Goal: Ask a question

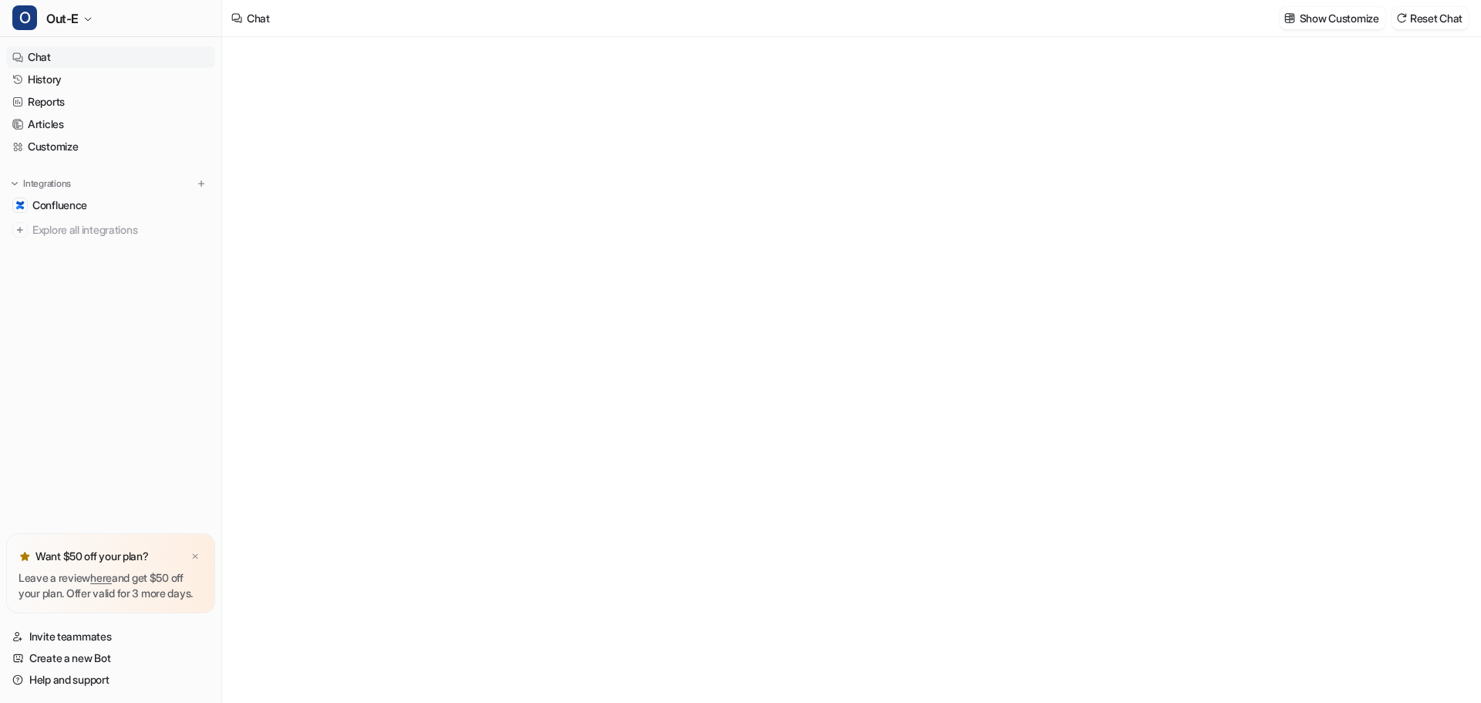
type textarea "**********"
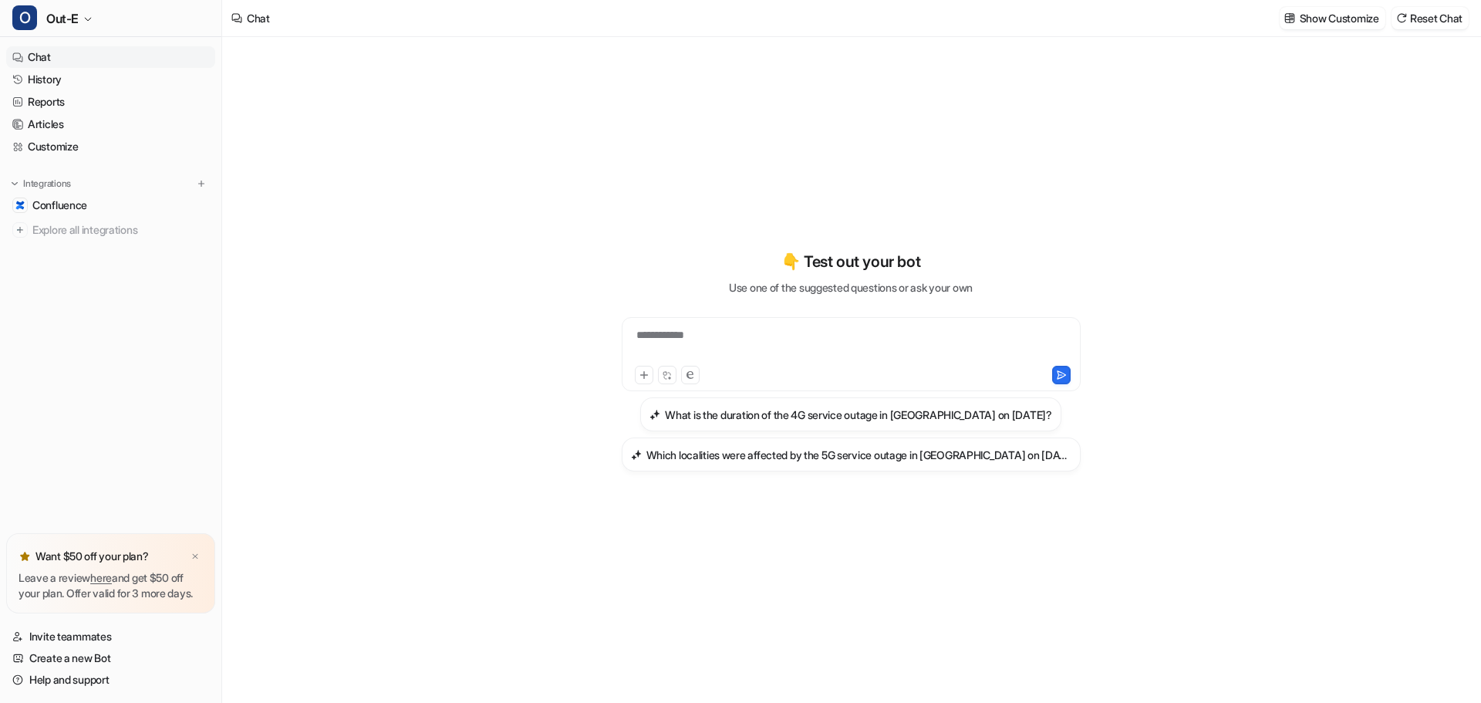
click at [198, 552] on img at bounding box center [195, 557] width 9 height 10
click at [69, 211] on span "Confluence" at bounding box center [59, 205] width 55 height 15
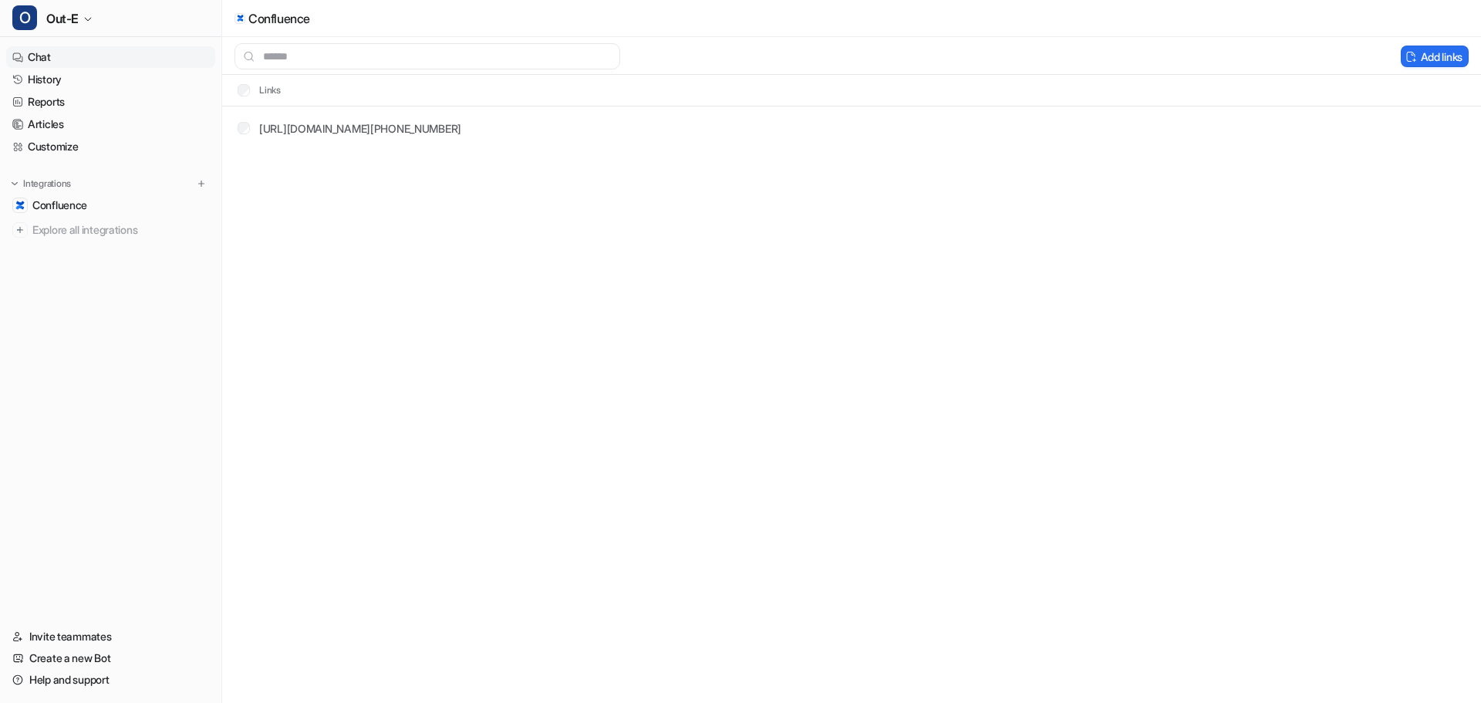
click at [44, 64] on link "Chat" at bounding box center [110, 57] width 209 height 22
click at [65, 25] on span "Out-E" at bounding box center [62, 19] width 32 height 22
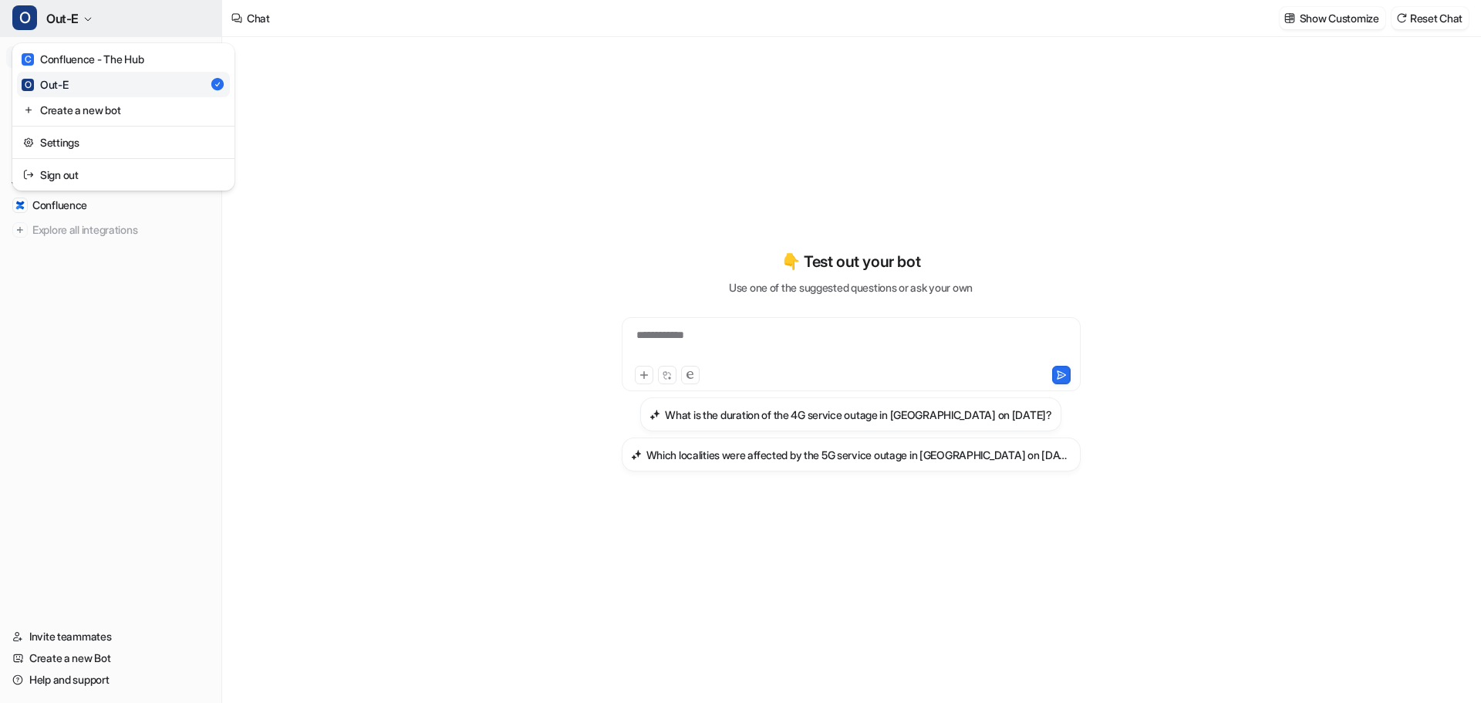
click at [86, 18] on icon "button" at bounding box center [87, 19] width 9 height 9
click at [84, 34] on button "O Out-E" at bounding box center [110, 18] width 221 height 37
click at [81, 64] on div "C Confluence - The Hub" at bounding box center [83, 59] width 122 height 16
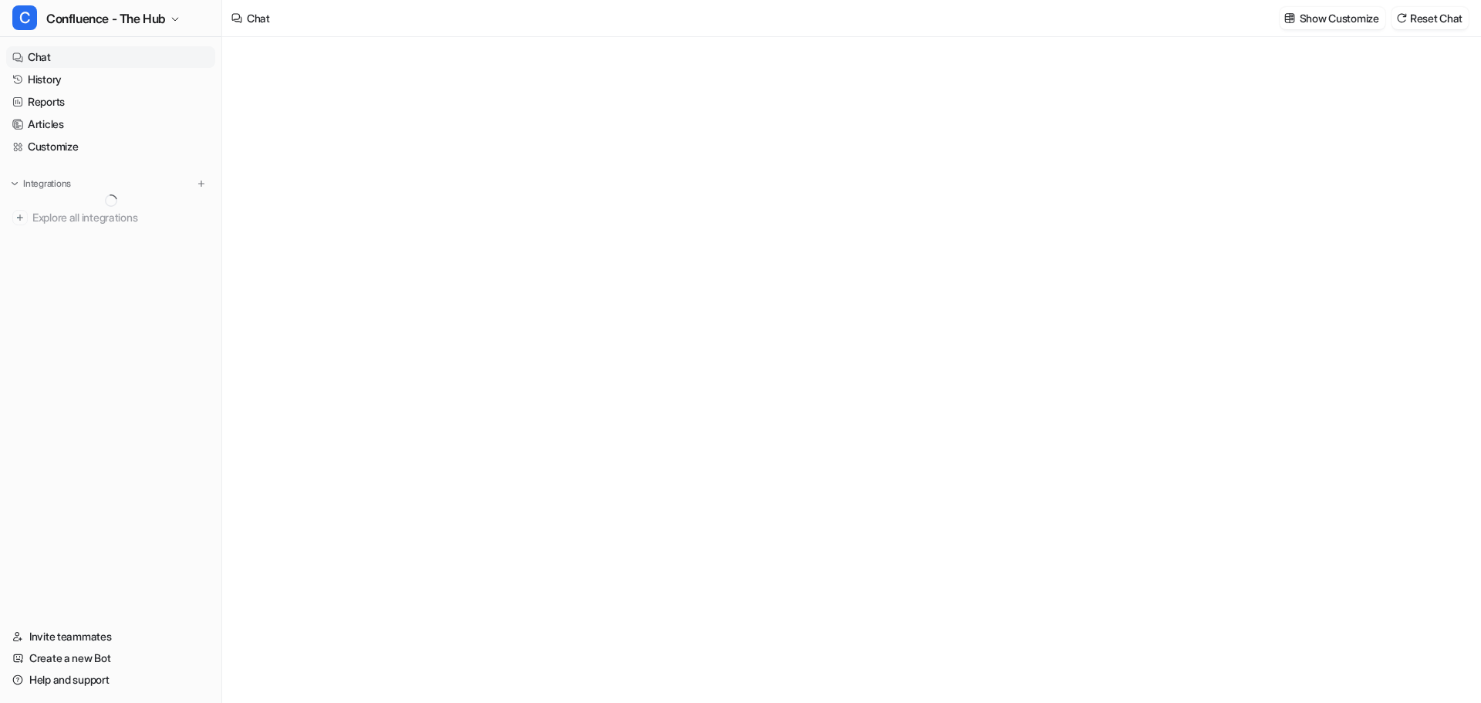
type textarea "**********"
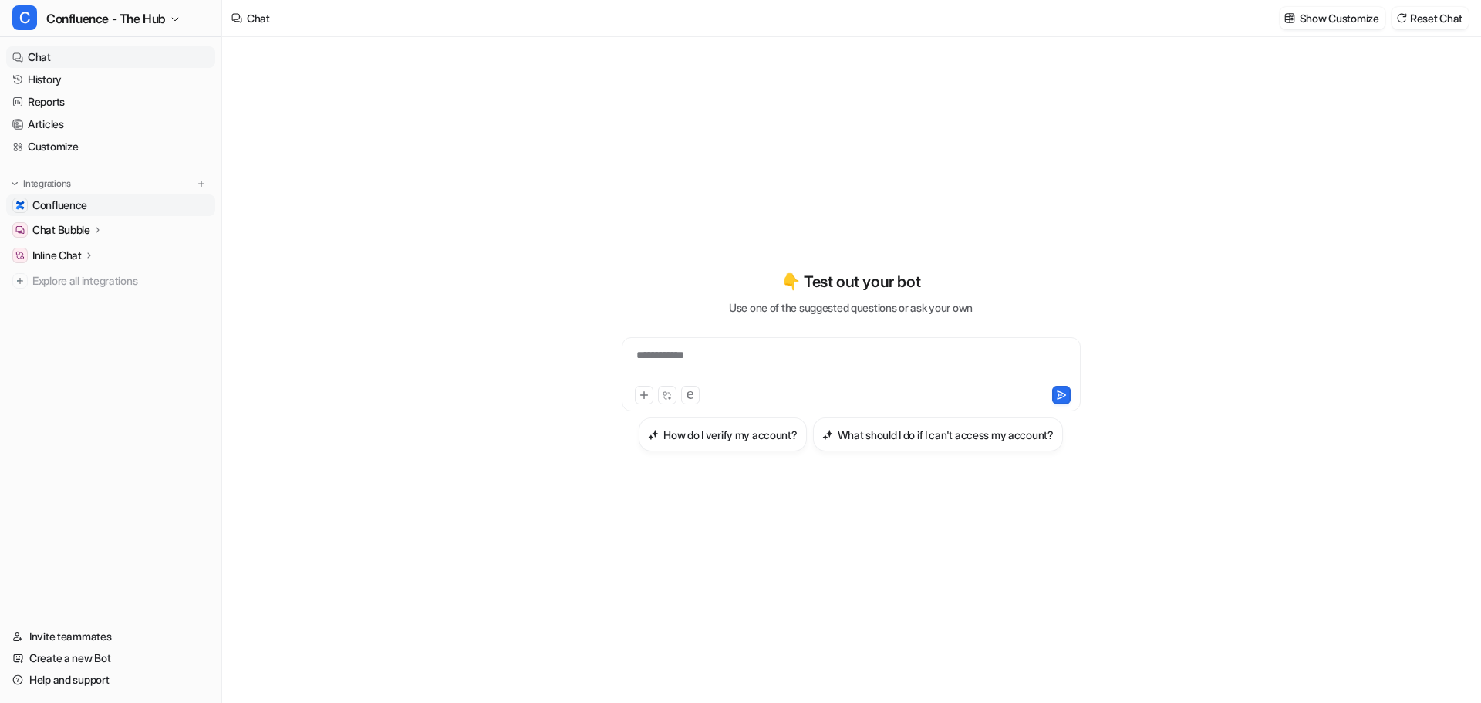
click at [66, 211] on span "Confluence" at bounding box center [59, 205] width 55 height 15
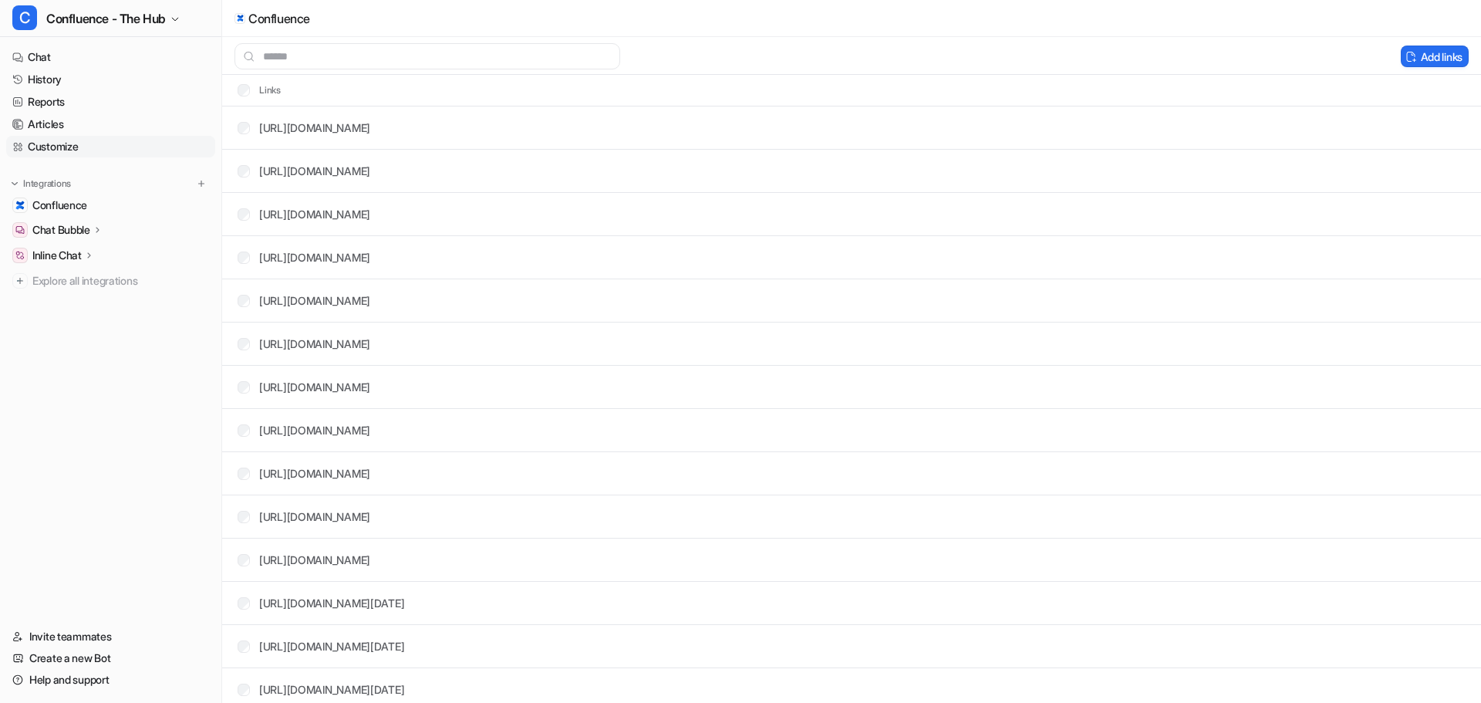
click at [61, 157] on link "Customize" at bounding box center [110, 147] width 209 height 22
click at [56, 148] on link "Customize" at bounding box center [110, 147] width 209 height 22
click at [53, 146] on link "Customize" at bounding box center [110, 147] width 209 height 22
click at [125, 151] on link "Customize" at bounding box center [110, 147] width 209 height 22
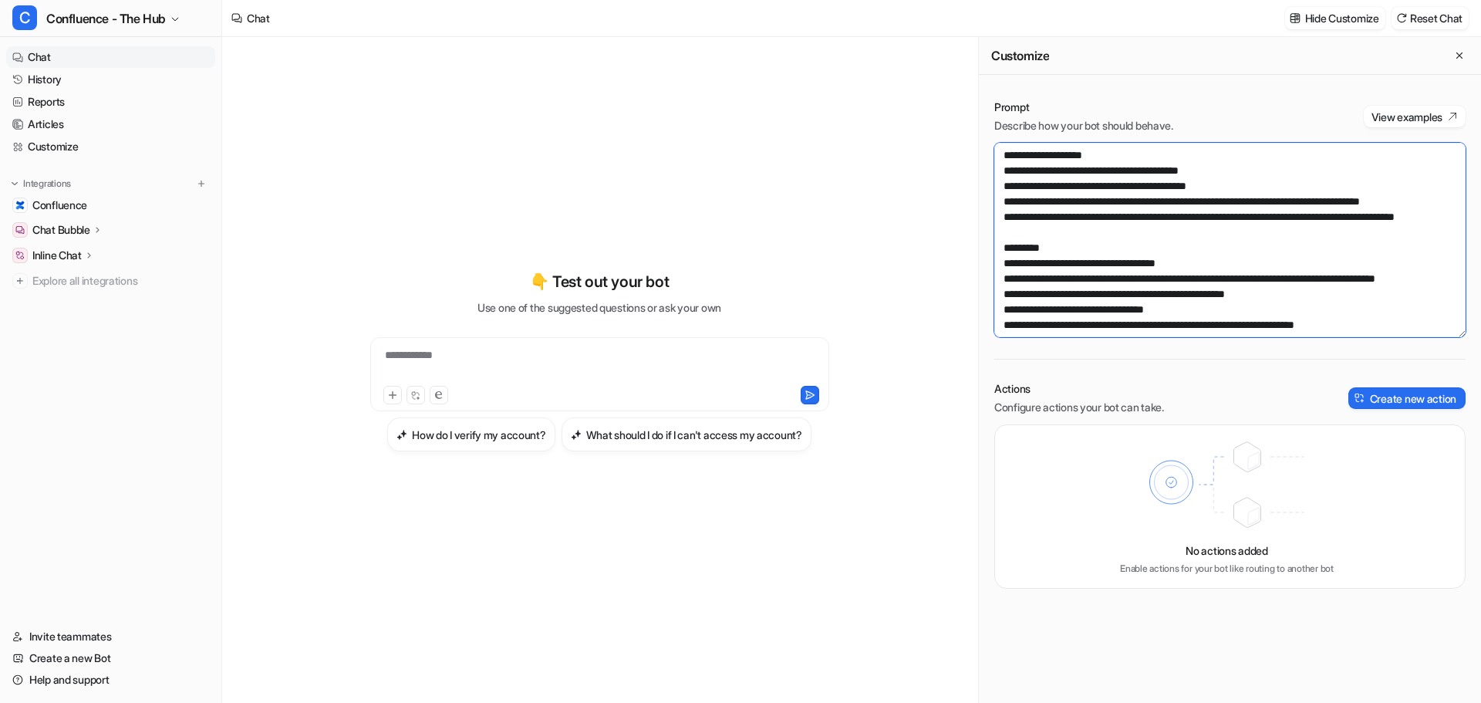
click at [1120, 269] on textarea at bounding box center [1230, 240] width 471 height 194
click at [1119, 255] on textarea at bounding box center [1230, 240] width 471 height 194
click at [1207, 264] on textarea at bounding box center [1230, 240] width 471 height 194
click at [1125, 256] on textarea at bounding box center [1230, 240] width 471 height 194
click at [1123, 239] on textarea at bounding box center [1230, 240] width 471 height 194
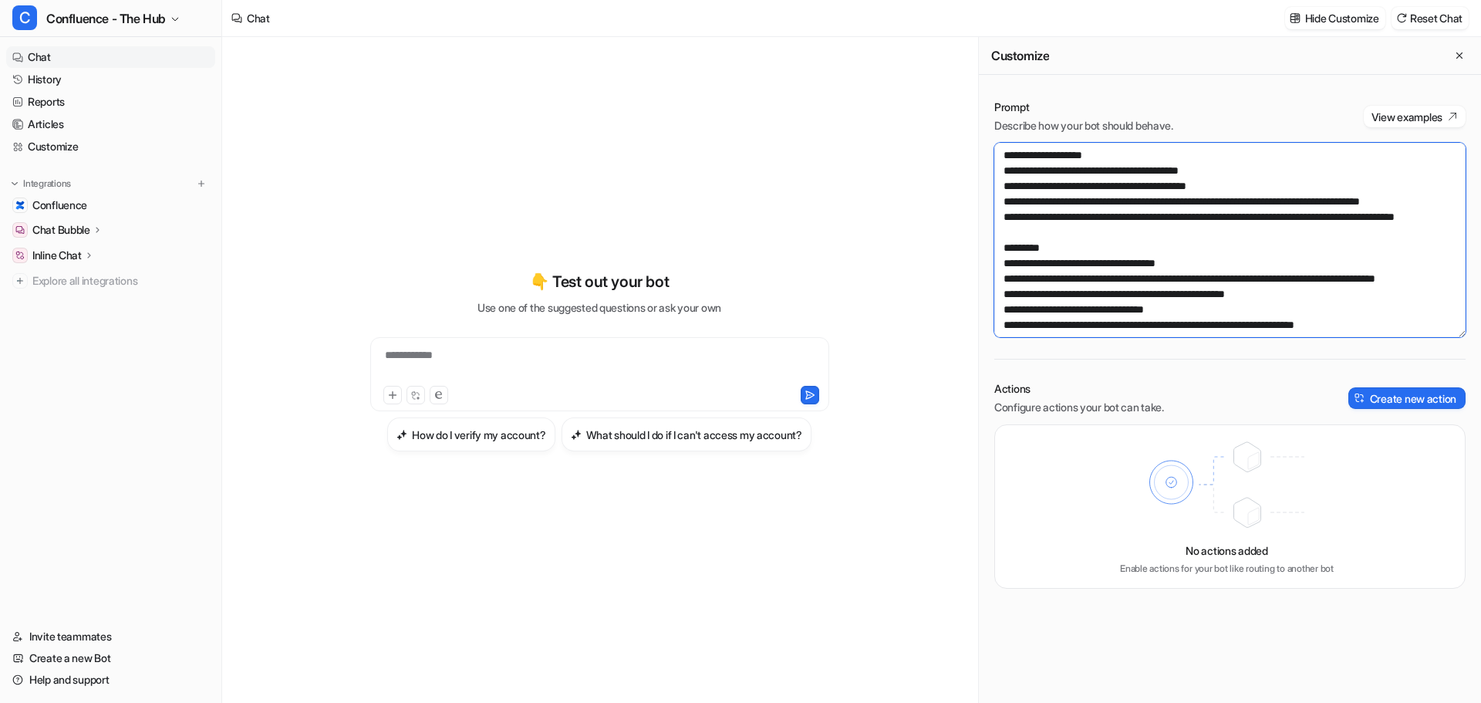
click at [1174, 249] on textarea at bounding box center [1230, 240] width 471 height 194
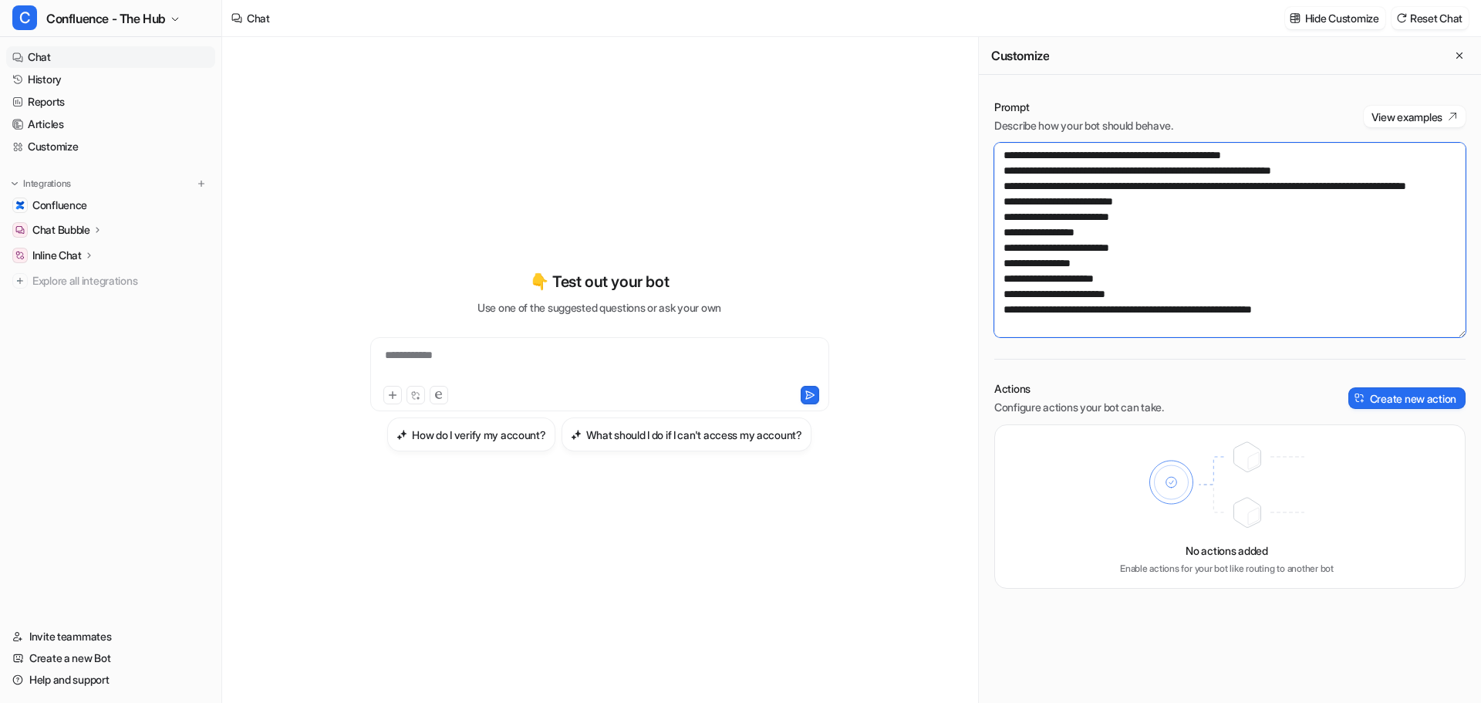
scroll to position [1775, 0]
click at [1168, 262] on textarea at bounding box center [1230, 240] width 471 height 194
type textarea "**********"
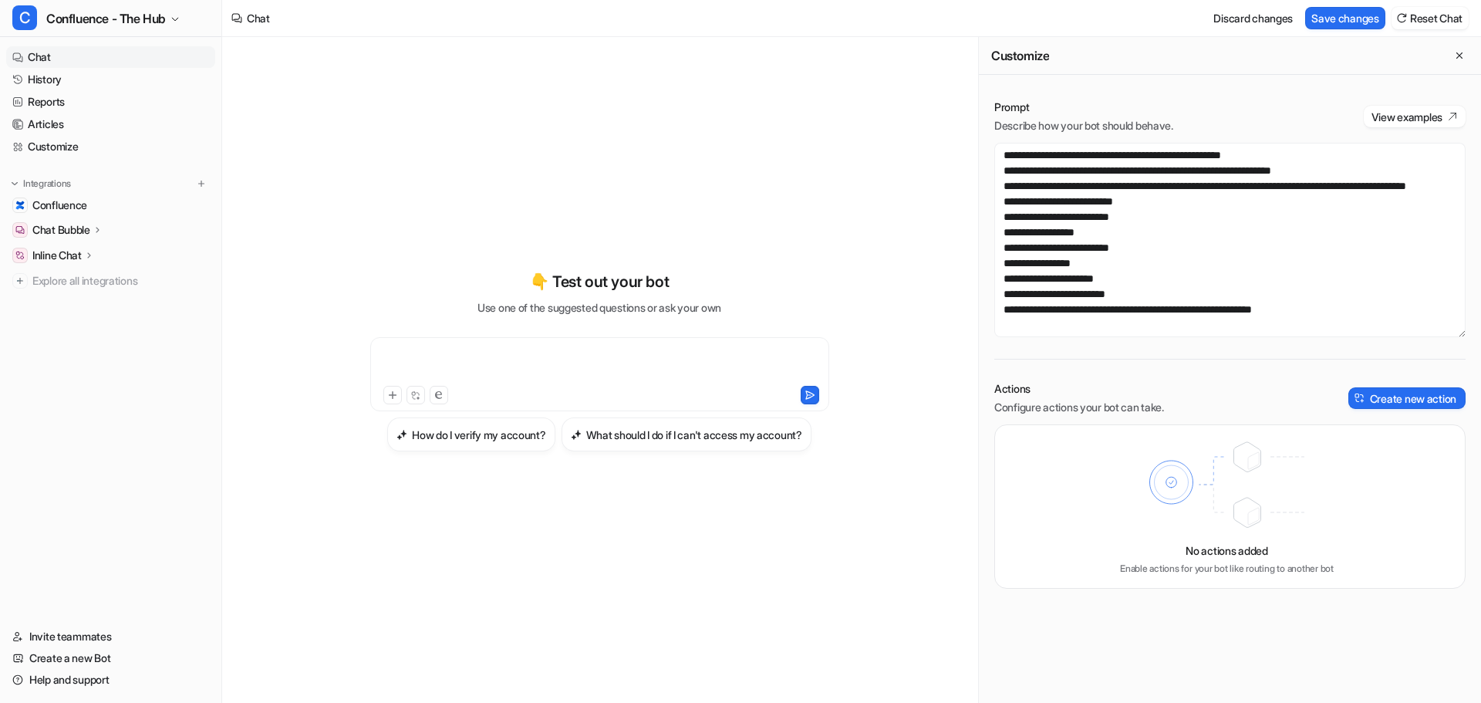
click at [545, 360] on div at bounding box center [599, 364] width 451 height 35
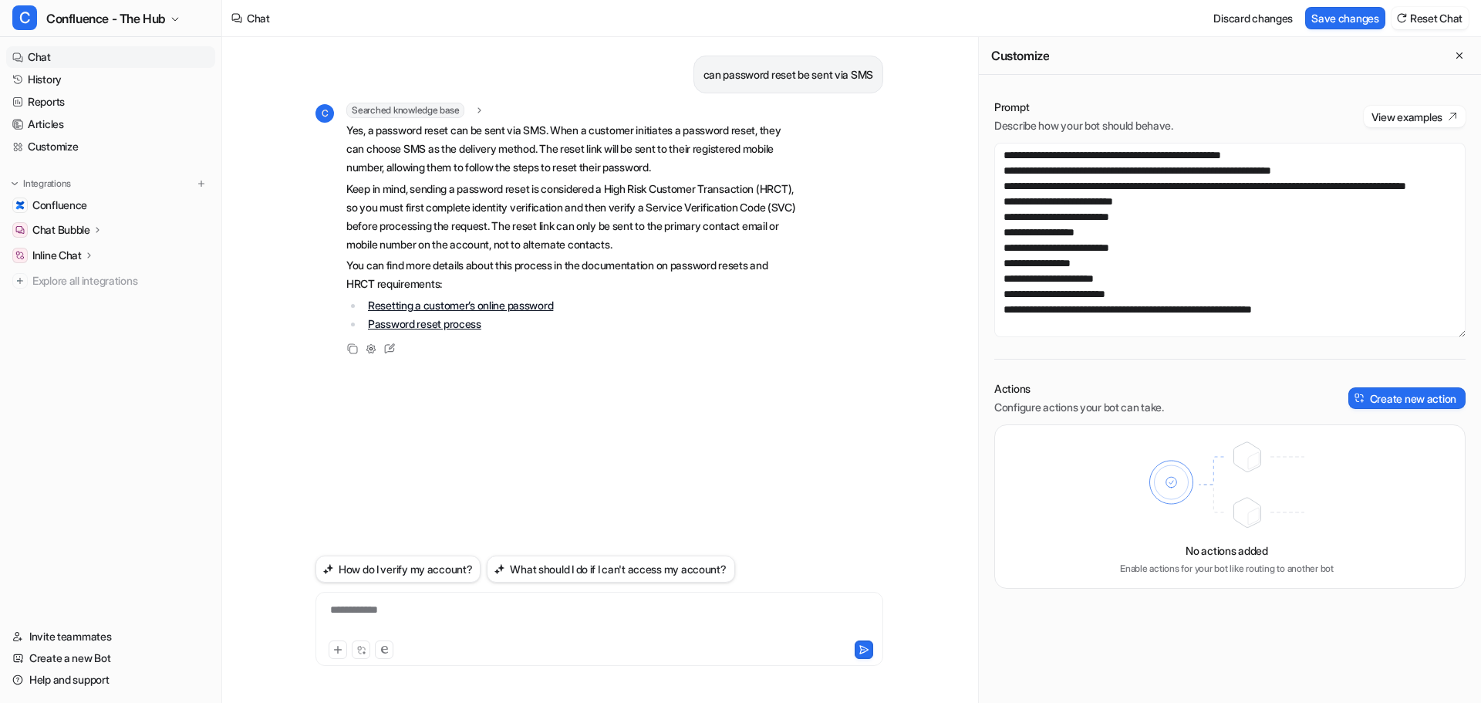
click at [399, 390] on div "can password reset be sent via SMS C Searched knowledge base search_queries : "…" at bounding box center [600, 294] width 568 height 514
click at [394, 351] on icon at bounding box center [390, 349] width 20 height 20
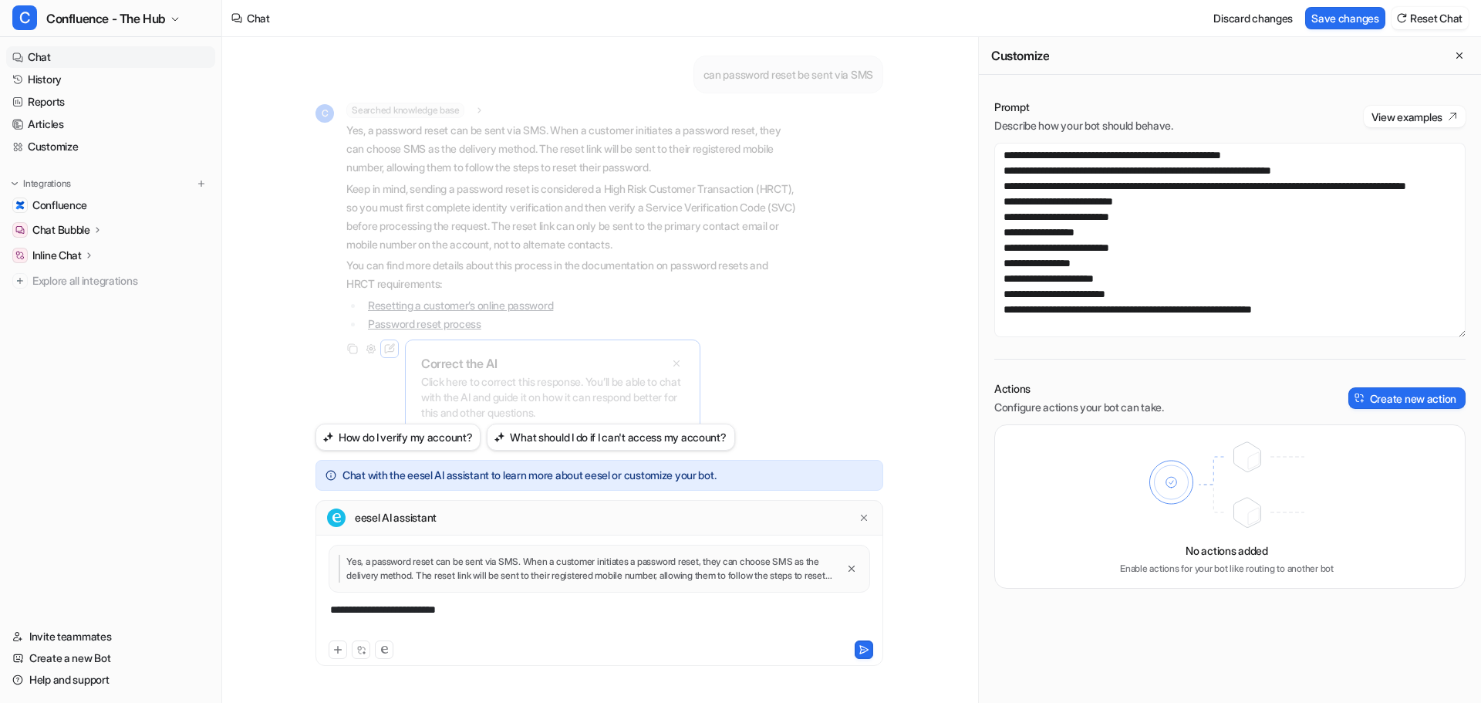
click at [506, 616] on div "**********" at bounding box center [599, 619] width 560 height 35
drag, startPoint x: 502, startPoint y: 606, endPoint x: 246, endPoint y: 602, distance: 255.4
click at [246, 602] on div "can password reset be sent via SMS C Searched knowledge base search_queries : "…" at bounding box center [599, 370] width 755 height 666
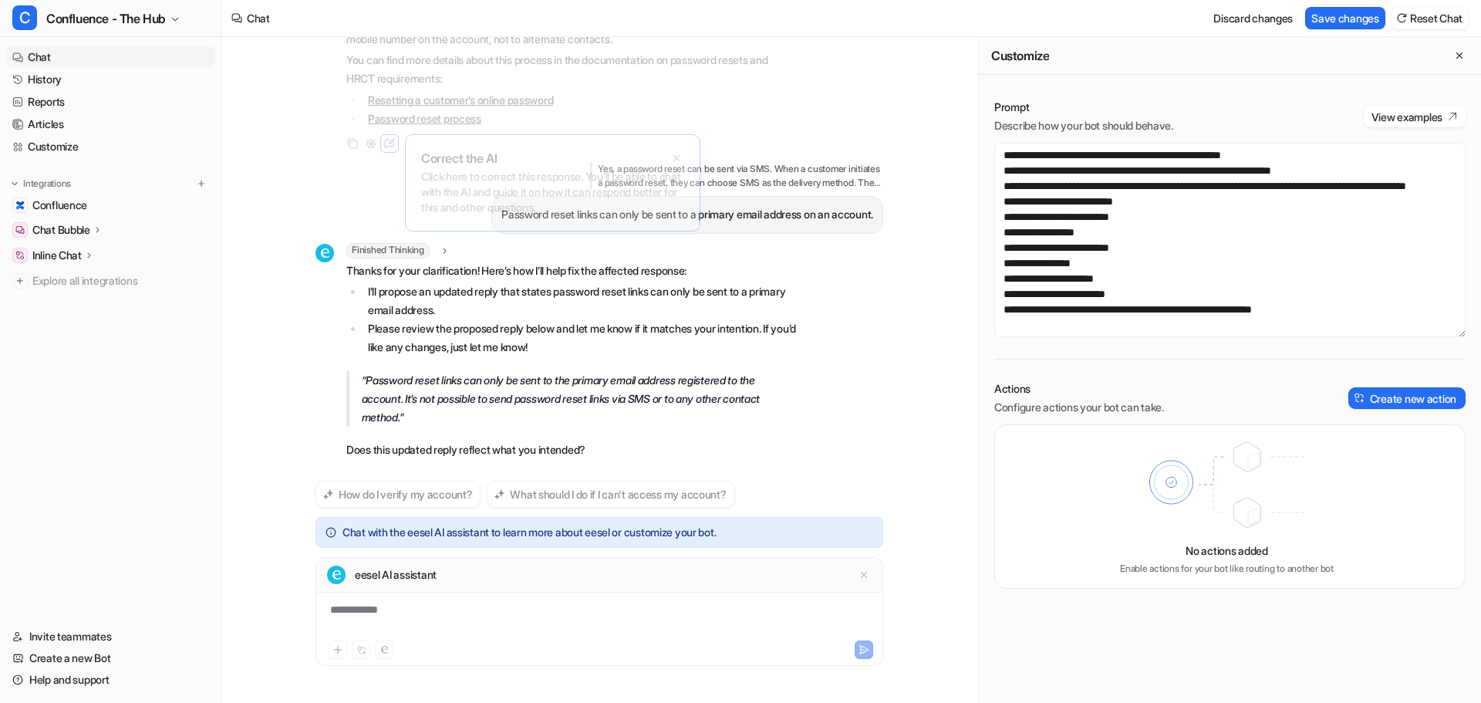
scroll to position [205, 0]
click at [955, 570] on div "can password reset be sent via SMS C Searched knowledge base search_queries : "…" at bounding box center [599, 370] width 755 height 666
click at [570, 626] on div "**********" at bounding box center [599, 619] width 560 height 35
click at [863, 654] on icon at bounding box center [864, 649] width 11 height 11
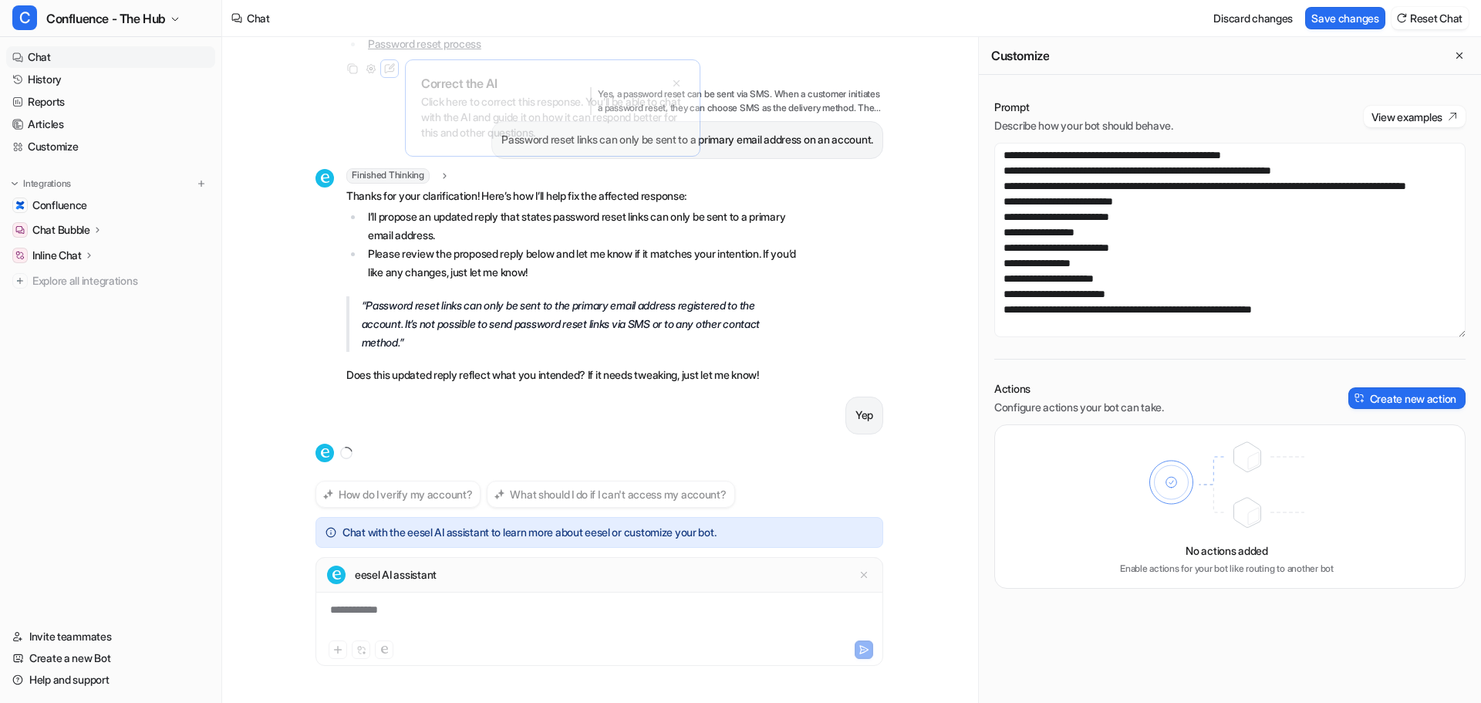
click at [934, 495] on div "can password reset be sent via SMS C Searched knowledge base search_queries : "…" at bounding box center [599, 370] width 755 height 666
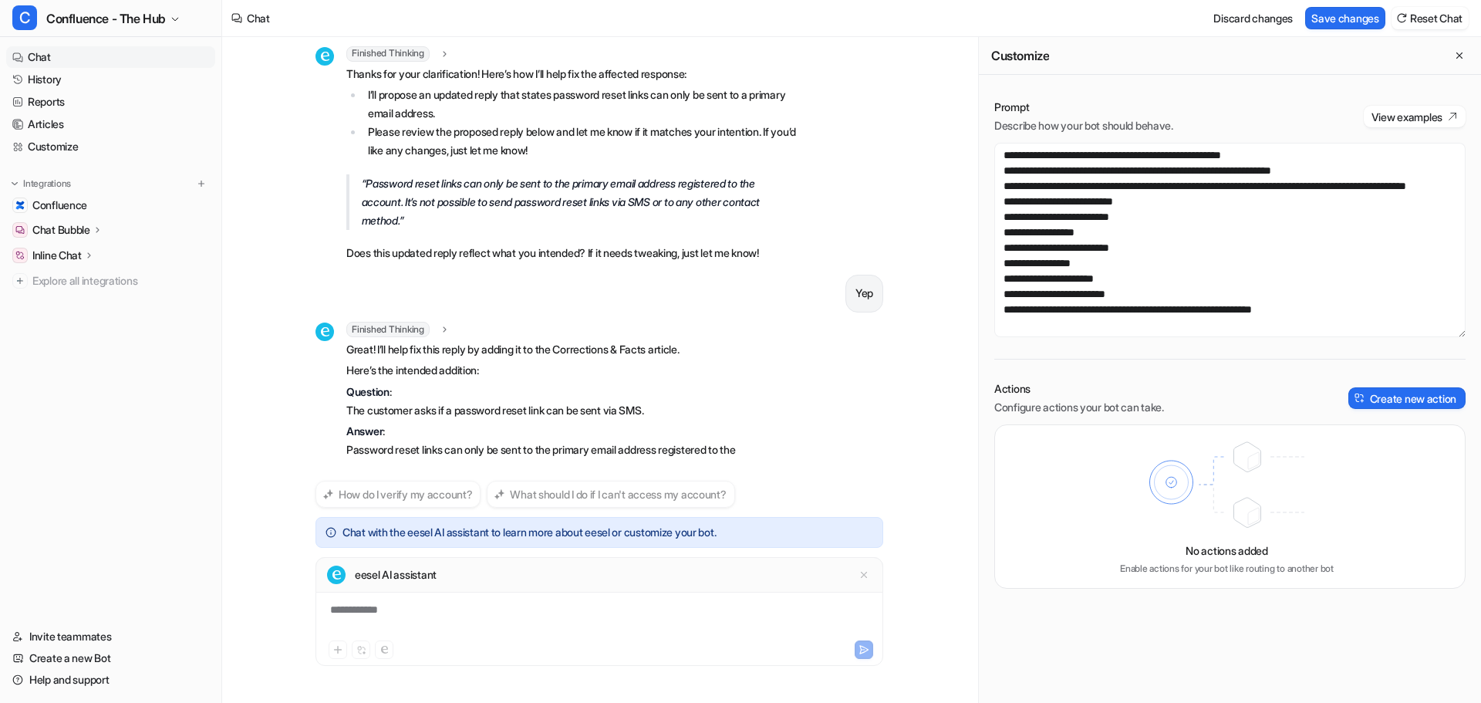
scroll to position [460, 0]
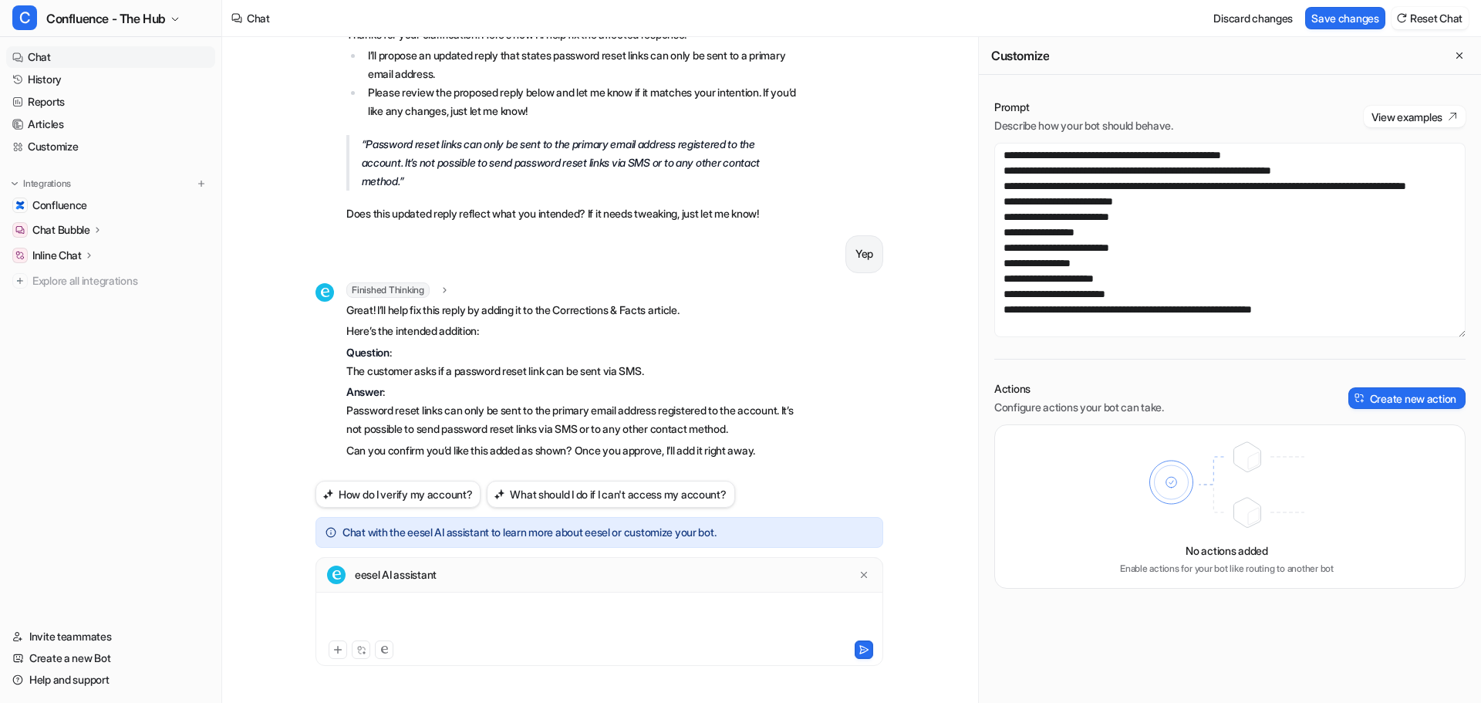
click at [458, 613] on div at bounding box center [599, 619] width 560 height 35
click at [865, 640] on div at bounding box center [599, 648] width 560 height 22
click at [858, 659] on div "eesel AI assistant ***" at bounding box center [600, 612] width 568 height 110
click at [866, 656] on button at bounding box center [864, 649] width 19 height 19
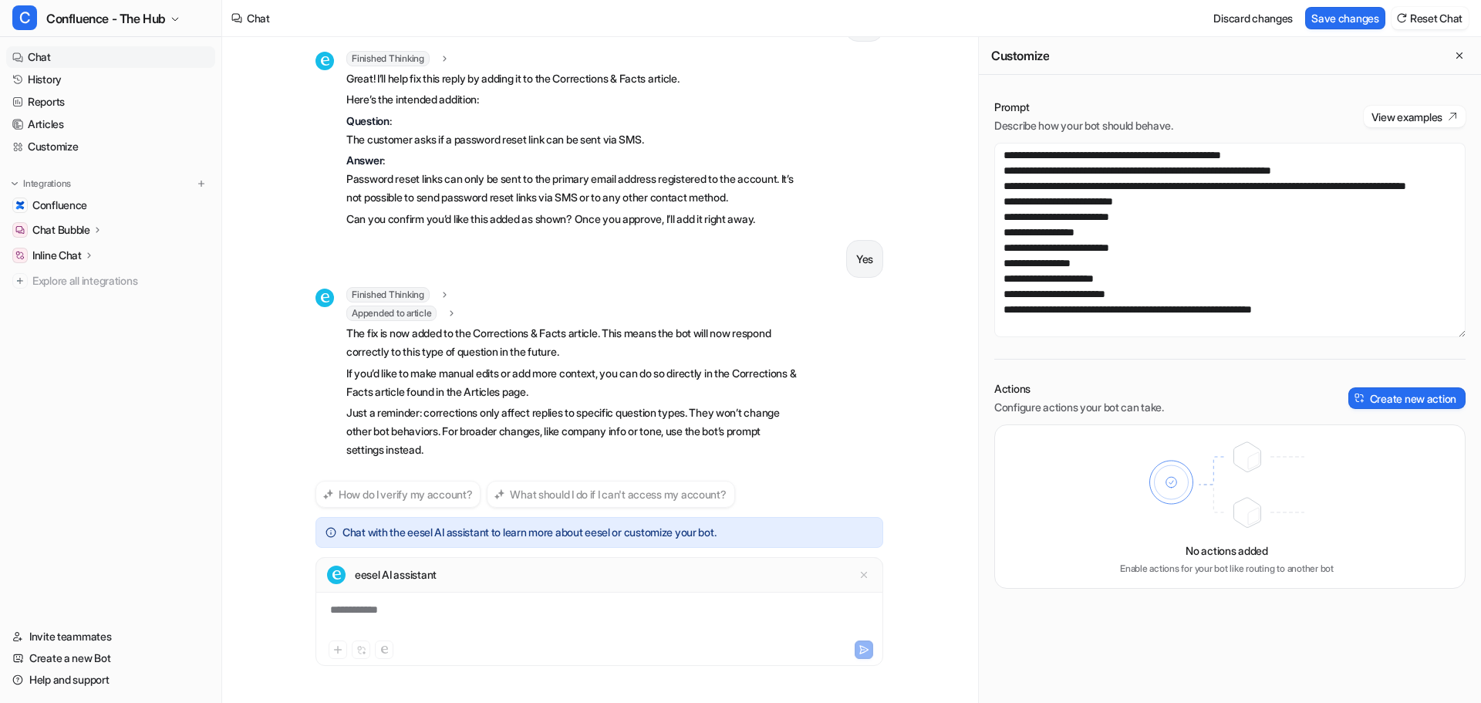
scroll to position [691, 0]
drag, startPoint x: 535, startPoint y: 333, endPoint x: 637, endPoint y: 342, distance: 102.2
click at [633, 342] on p "The fix is now added to the Corrections & Facts article. This means the bot wil…" at bounding box center [571, 342] width 451 height 37
click at [637, 342] on p "The fix is now added to the Corrections & Facts article. This means the bot wil…" at bounding box center [571, 342] width 451 height 37
drag, startPoint x: 603, startPoint y: 412, endPoint x: 594, endPoint y: 410, distance: 8.6
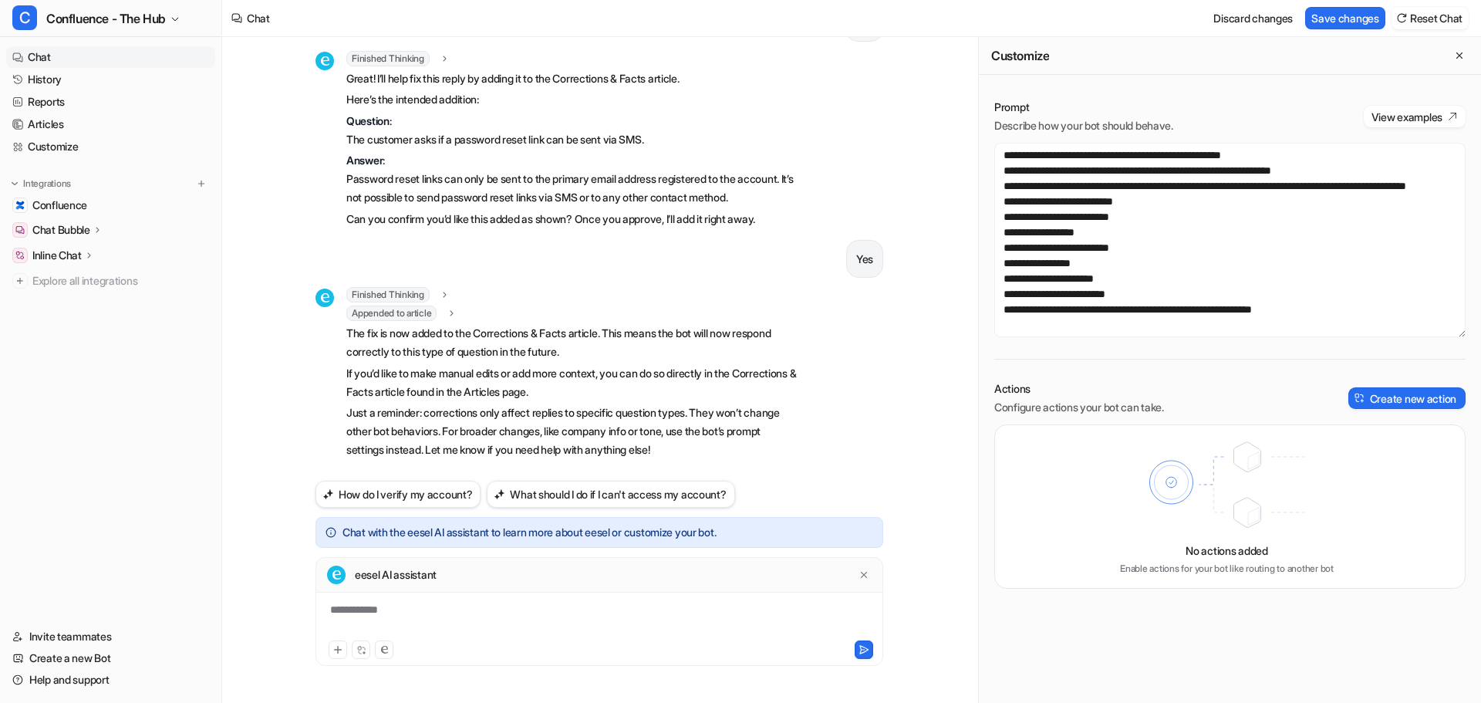
click at [594, 410] on p "Just a reminder: corrections only affect replies to specific question types. Th…" at bounding box center [571, 432] width 451 height 56
click at [867, 569] on icon at bounding box center [864, 574] width 11 height 11
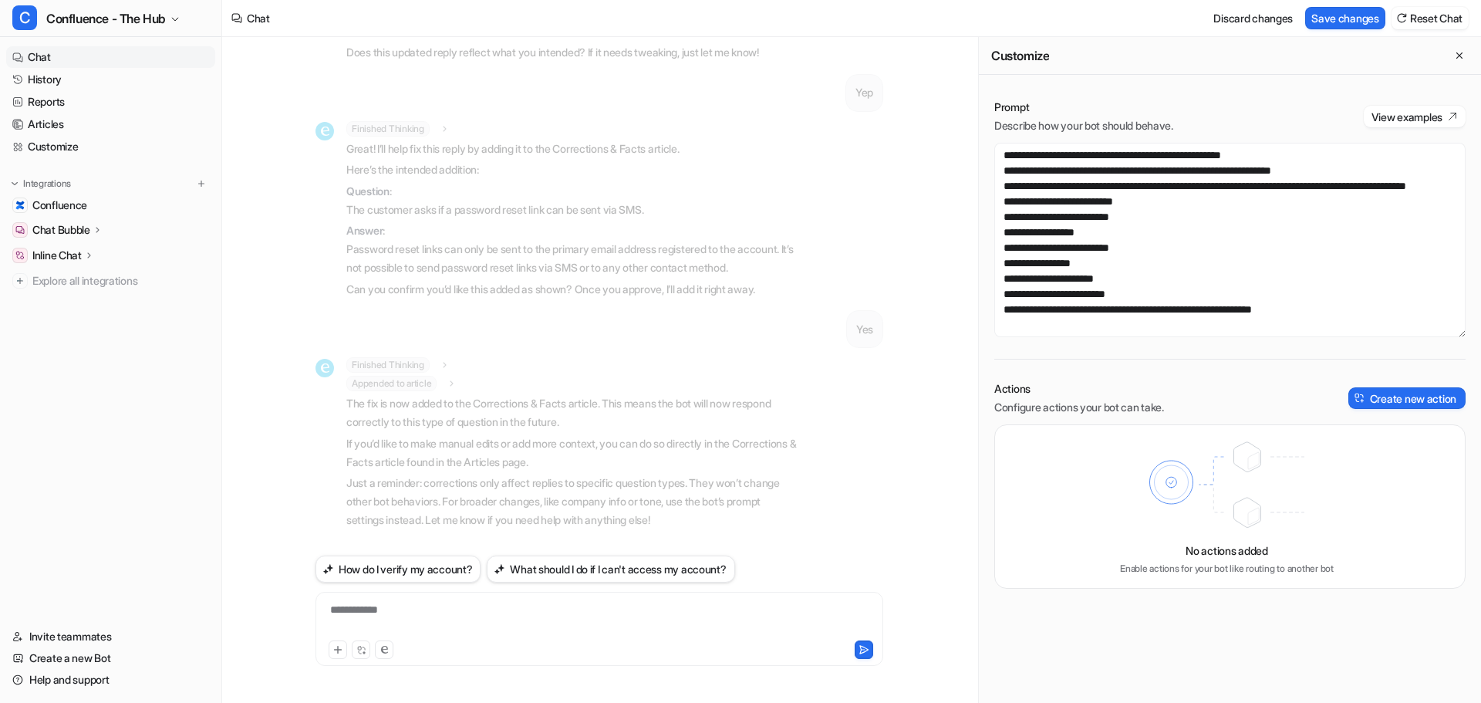
scroll to position [621, 0]
click at [590, 607] on div at bounding box center [599, 619] width 560 height 35
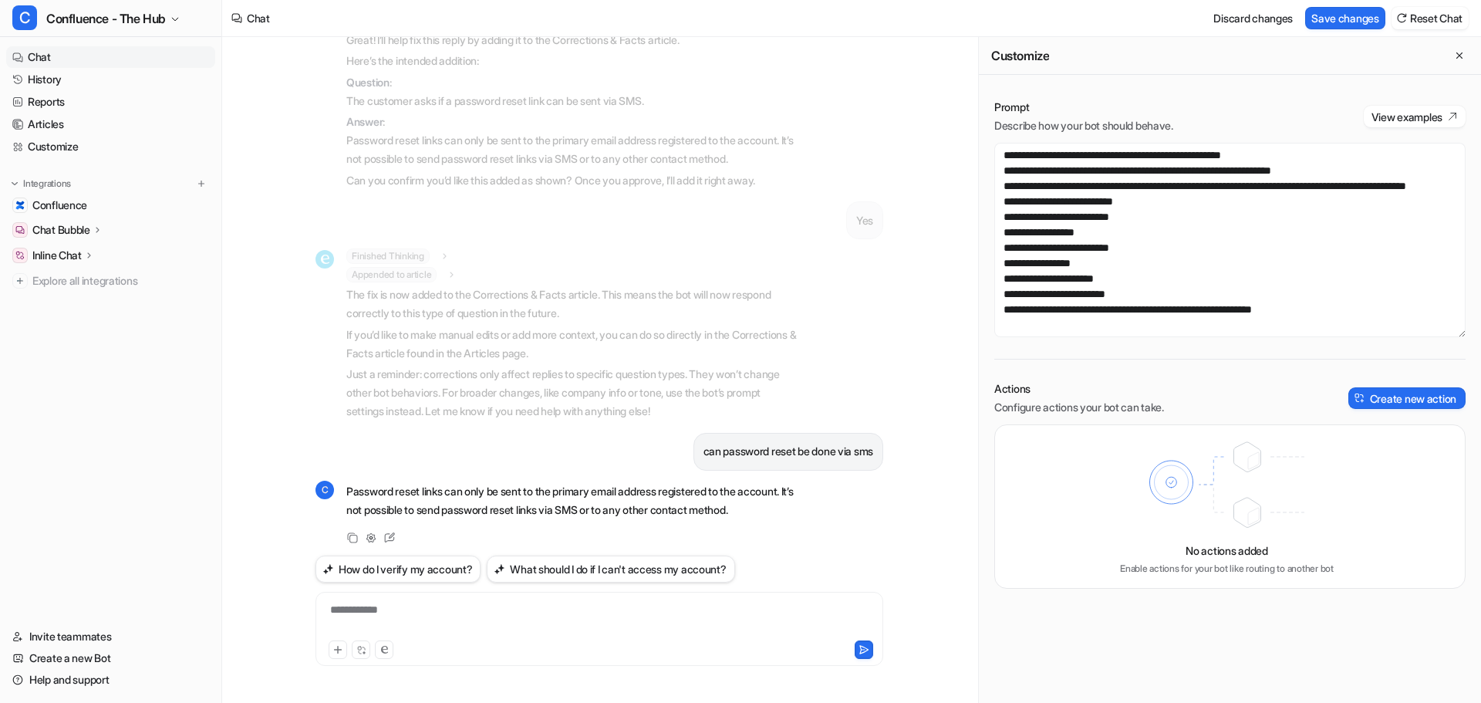
scroll to position [686, 0]
